Goal: Information Seeking & Learning: Learn about a topic

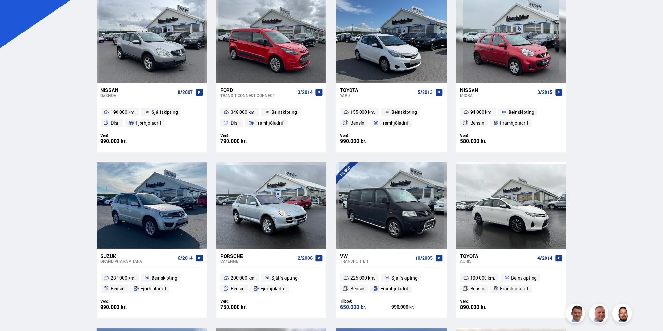
scroll to position [65, 0]
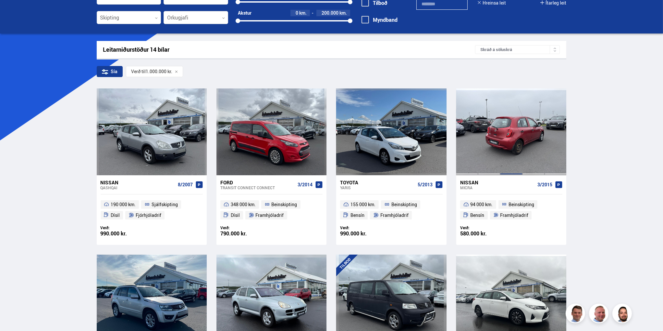
click at [513, 143] on div at bounding box center [511, 131] width 22 height 86
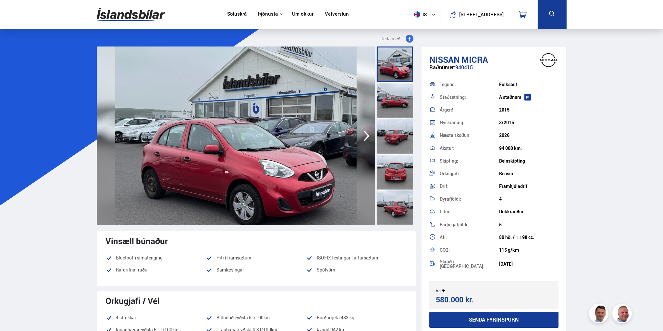
click at [391, 207] on div at bounding box center [395, 207] width 36 height 36
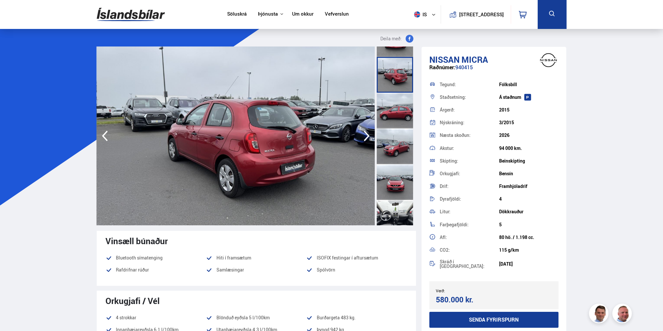
scroll to position [162, 0]
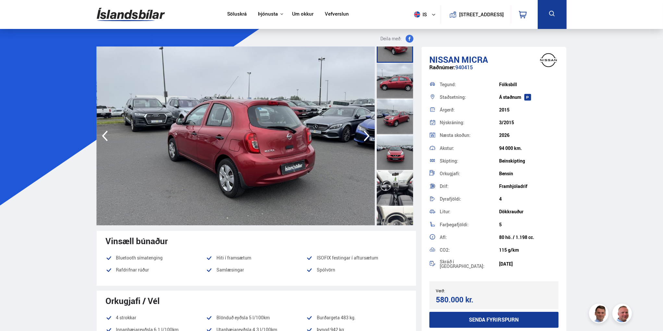
click at [393, 193] on div at bounding box center [395, 188] width 36 height 36
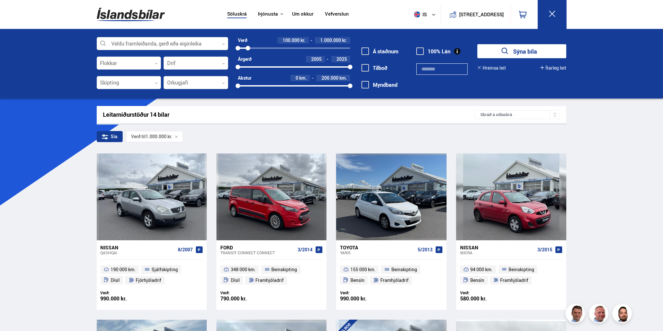
scroll to position [134, 0]
